Goal: Information Seeking & Learning: Learn about a topic

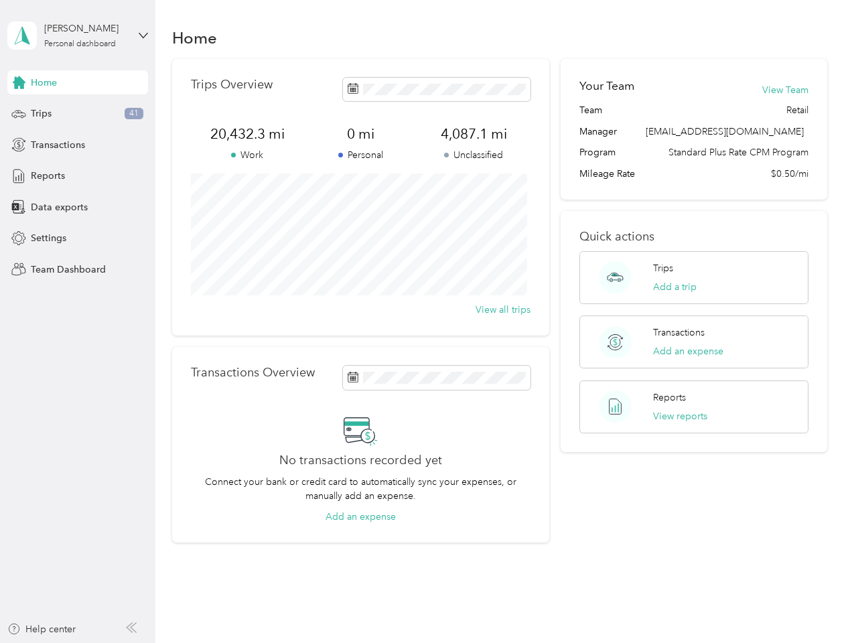
click at [425, 322] on div "Trips Overview 20,432.3 mi Work 0 mi Personal 4,087.1 mi Unclassified View all …" at bounding box center [360, 197] width 377 height 277
click at [78, 36] on div "[PERSON_NAME]" at bounding box center [86, 28] width 84 height 14
click at [78, 82] on div "You’re signed in as [EMAIL_ADDRESS][DOMAIN_NAME] Team dashboard Personal dashbo…" at bounding box center [148, 117] width 282 height 137
click at [19, 82] on div "You’re signed in as [EMAIL_ADDRESS][DOMAIN_NAME] Team dashboard Personal dashbo…" at bounding box center [148, 117] width 282 height 137
